Goal: Task Accomplishment & Management: Manage account settings

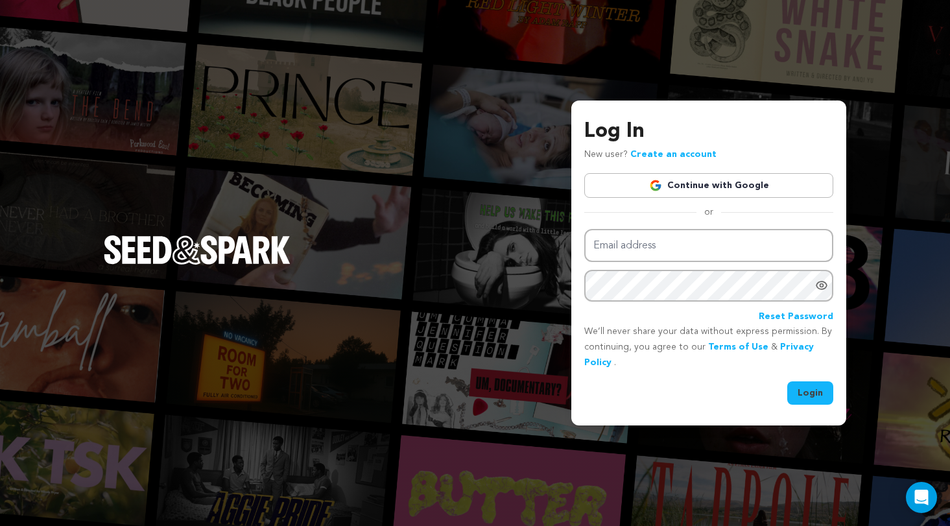
click at [673, 184] on link "Continue with Google" at bounding box center [709, 185] width 249 height 25
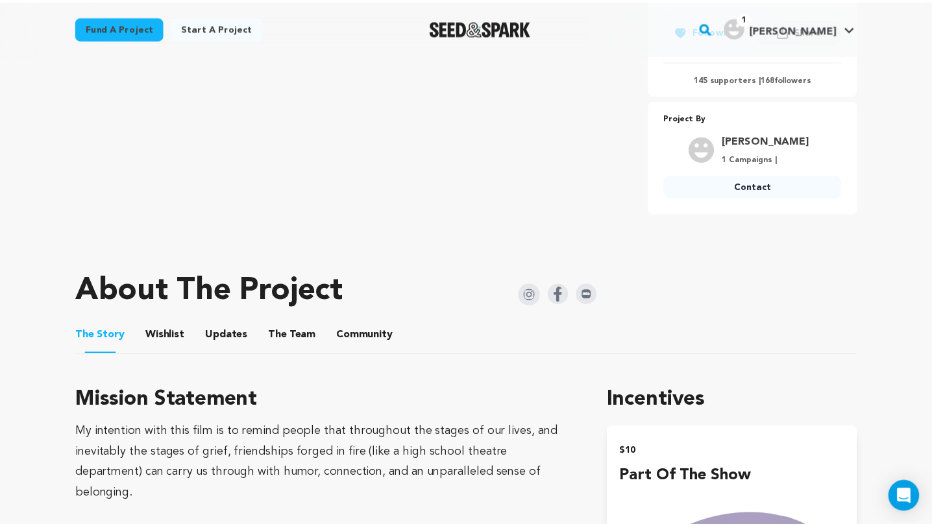
scroll to position [500, 0]
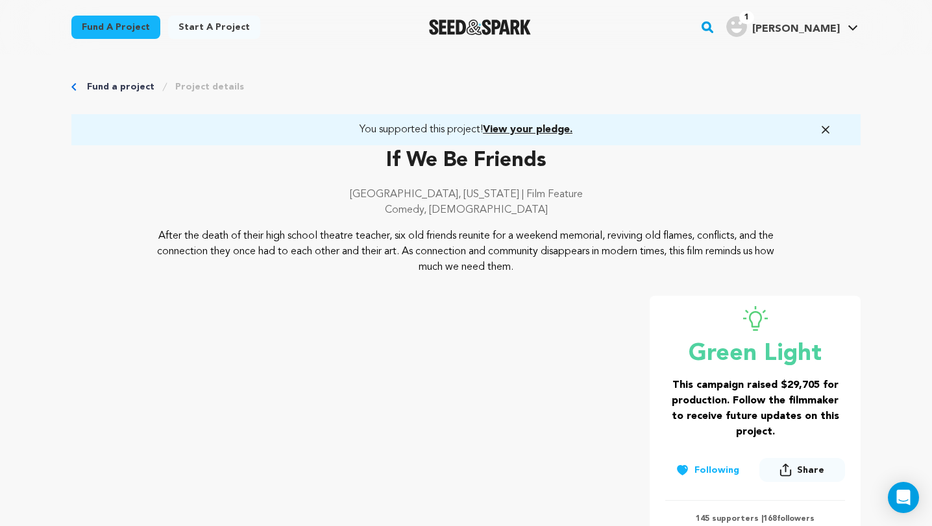
click at [550, 127] on span "View your pledge." at bounding box center [528, 130] width 90 height 10
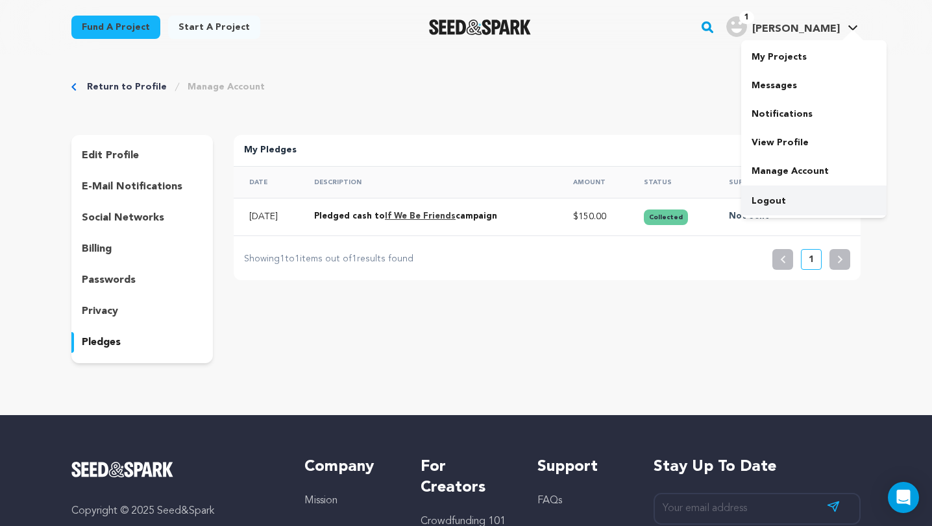
click at [771, 197] on link "Logout" at bounding box center [813, 201] width 145 height 29
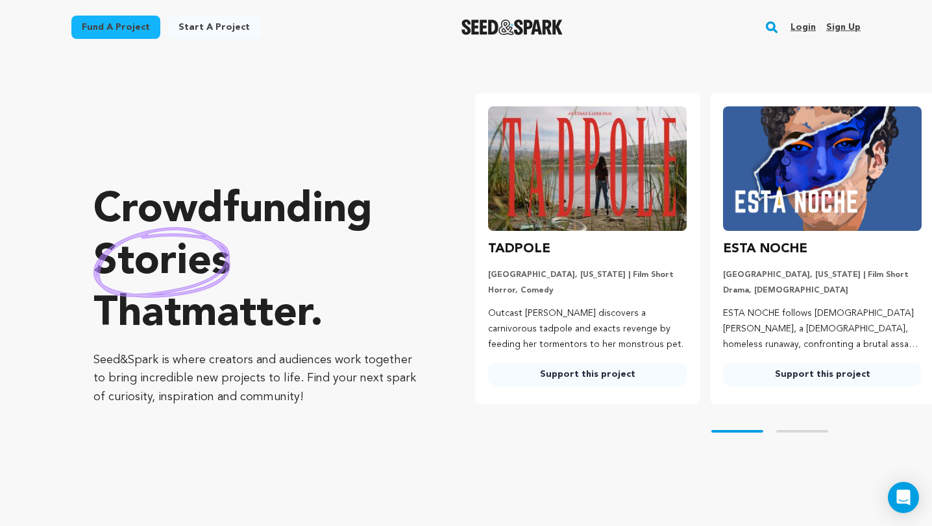
click at [797, 25] on link "Login" at bounding box center [802, 27] width 25 height 21
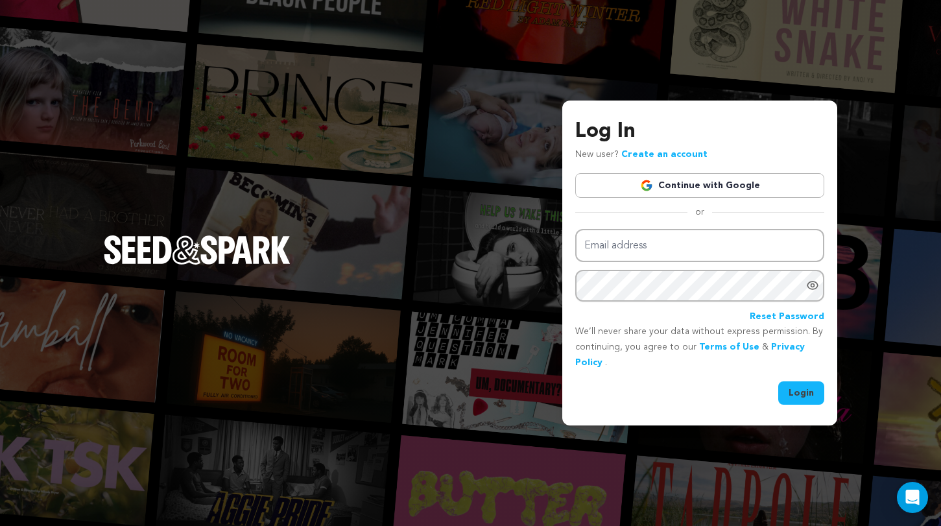
click at [725, 186] on link "Continue with Google" at bounding box center [699, 185] width 249 height 25
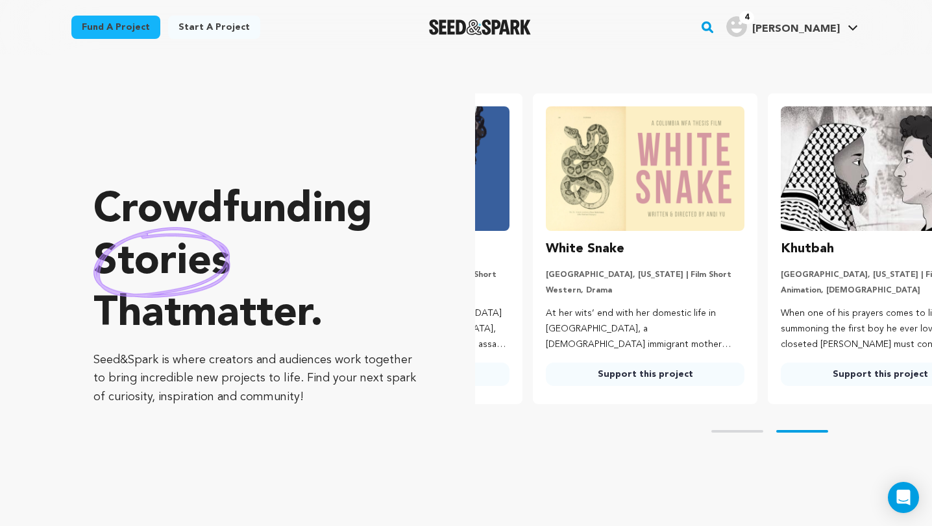
scroll to position [0, 245]
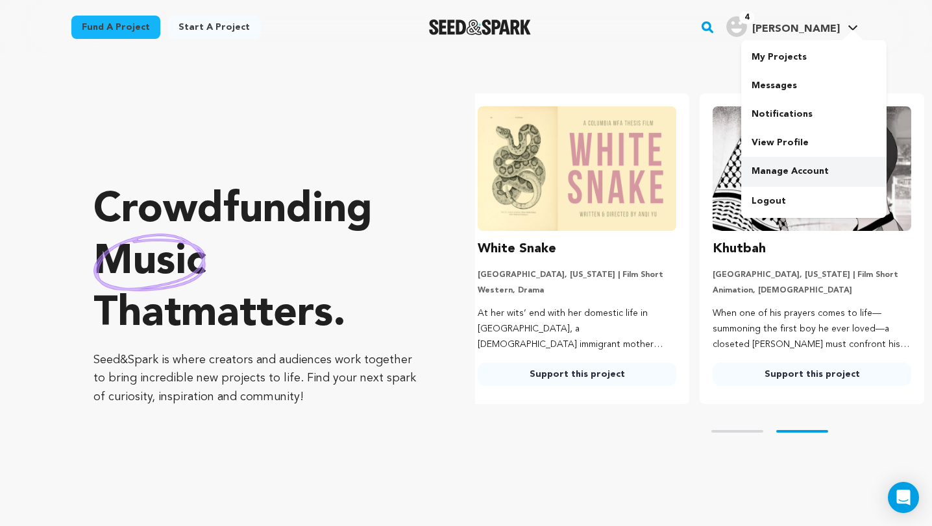
click at [839, 175] on link "Manage Account" at bounding box center [813, 171] width 145 height 29
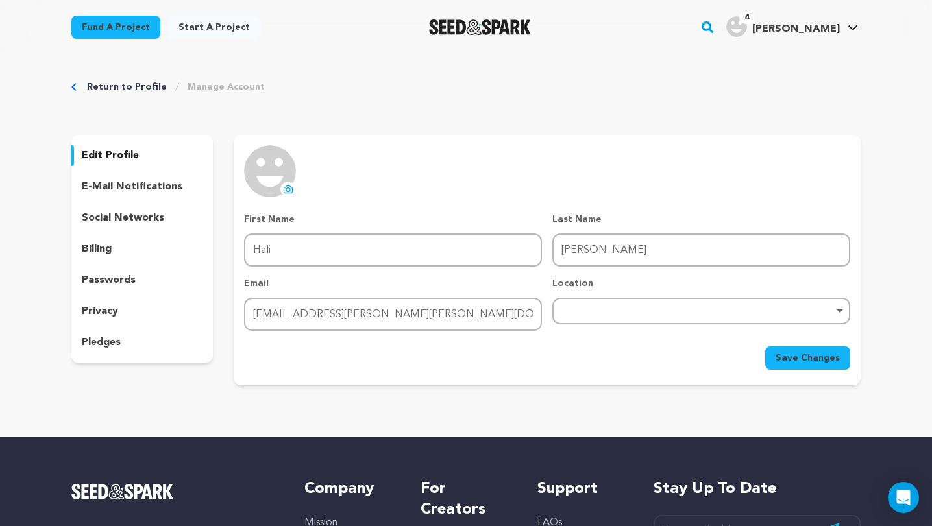
click at [109, 335] on p "pledges" at bounding box center [101, 343] width 39 height 16
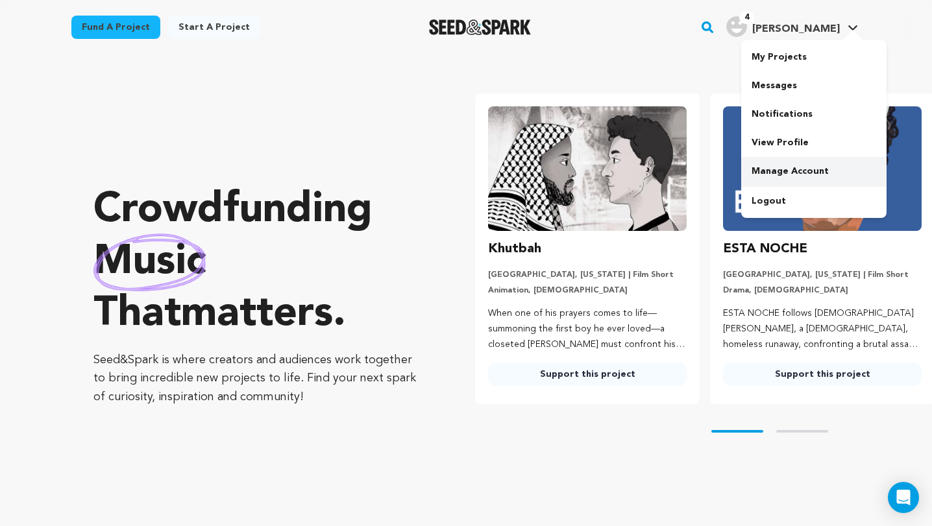
click at [777, 162] on link "Manage Account" at bounding box center [813, 171] width 145 height 29
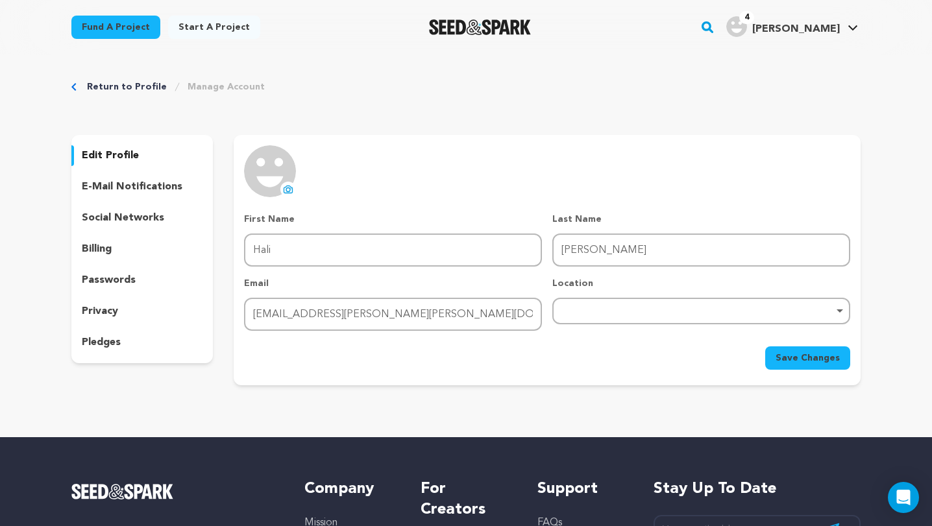
click at [95, 338] on p "pledges" at bounding box center [101, 343] width 39 height 16
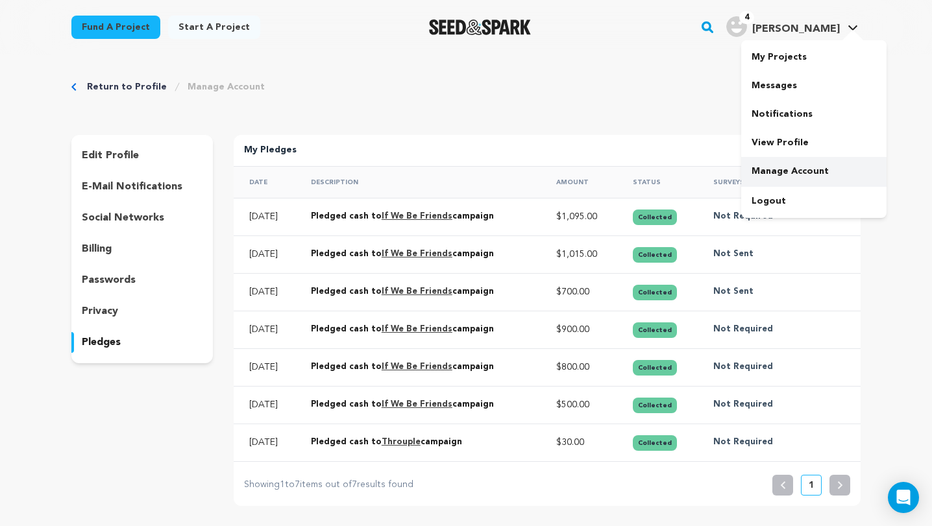
click at [759, 162] on link "Manage Account" at bounding box center [813, 171] width 145 height 29
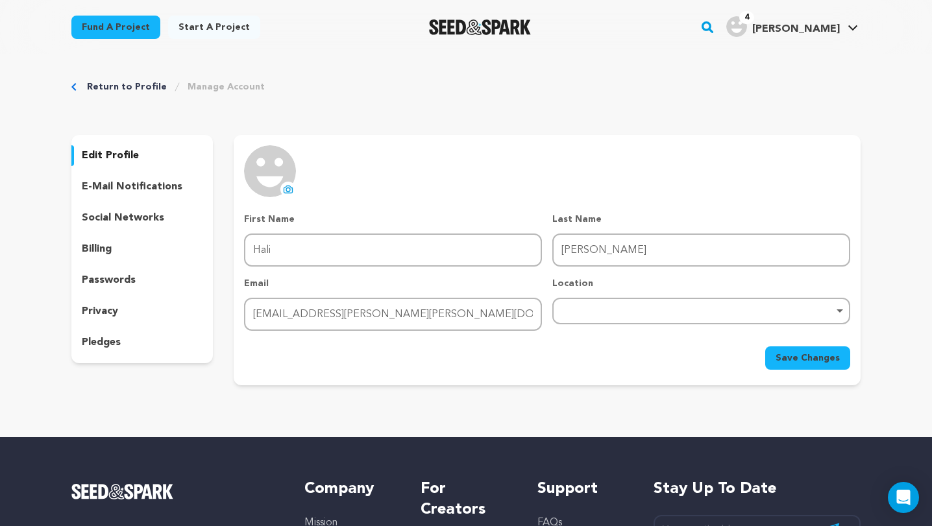
click at [104, 344] on p "pledges" at bounding box center [101, 343] width 39 height 16
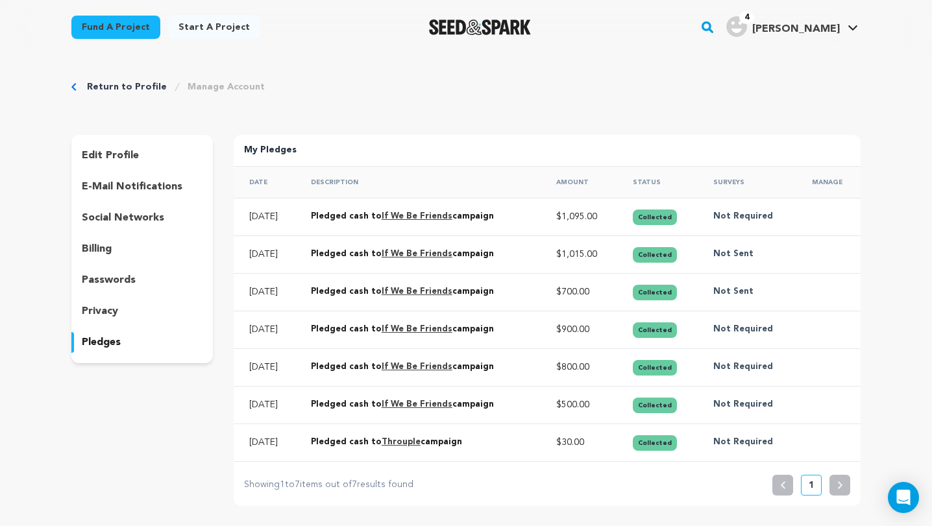
click at [442, 114] on div "Return to Profile Manage Account edit profile e-mail notifications social netwo…" at bounding box center [466, 295] width 830 height 483
drag, startPoint x: 610, startPoint y: 73, endPoint x: 675, endPoint y: 25, distance: 80.6
click at [615, 67] on div "Return to Profile Manage Account edit profile e-mail notifications social netwo…" at bounding box center [466, 295] width 830 height 483
click at [614, 68] on main "Fund a project Start a project Search" at bounding box center [466, 450] width 932 height 901
click at [493, 77] on div "Return to Profile Manage Account edit profile e-mail notifications social netwo…" at bounding box center [466, 295] width 830 height 483
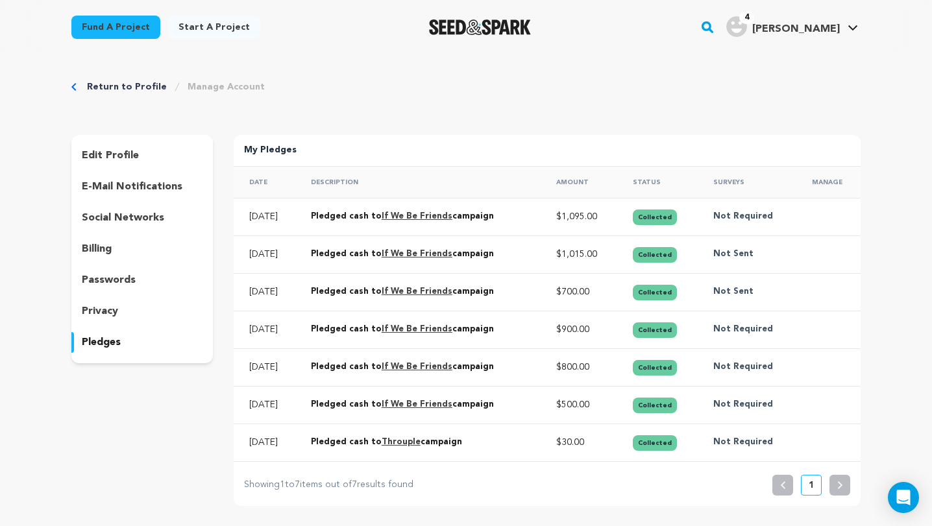
click at [130, 112] on div "Return to Profile Manage Account edit profile e-mail notifications social netwo…" at bounding box center [466, 295] width 830 height 483
click at [116, 84] on link "Return to Profile" at bounding box center [127, 86] width 80 height 13
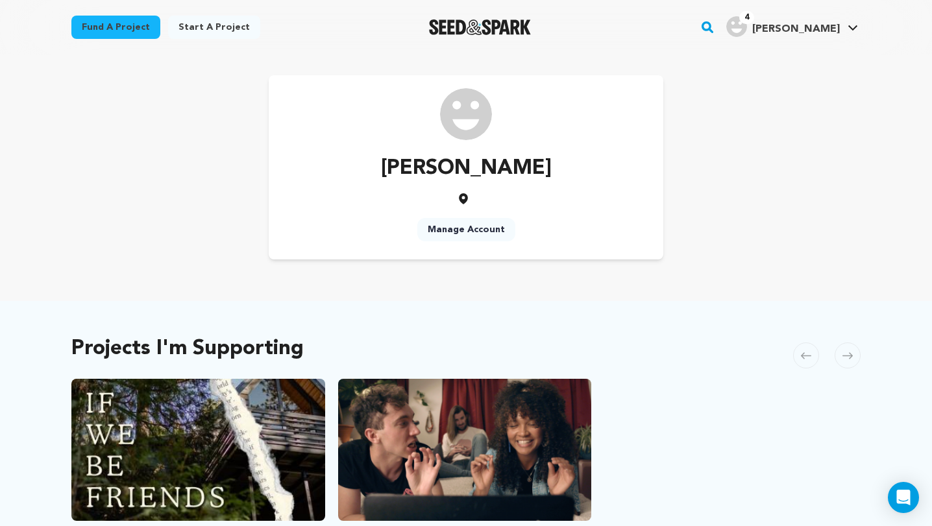
click at [685, 35] on div "Fund a project Start a project Search 4" at bounding box center [456, 27] width 810 height 34
